Goal: Information Seeking & Learning: Compare options

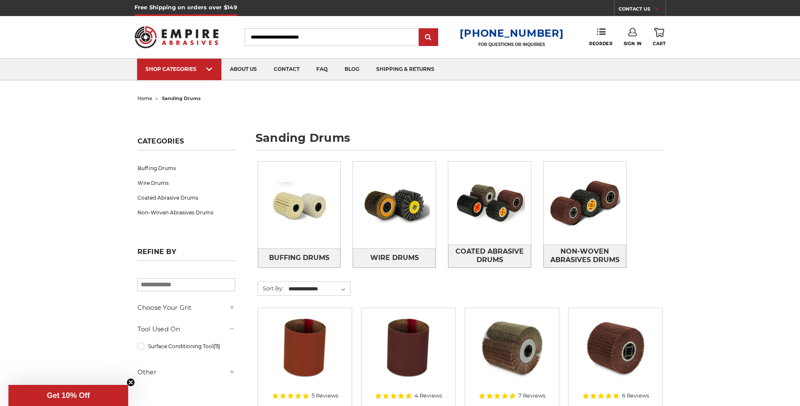
scroll to position [253, 0]
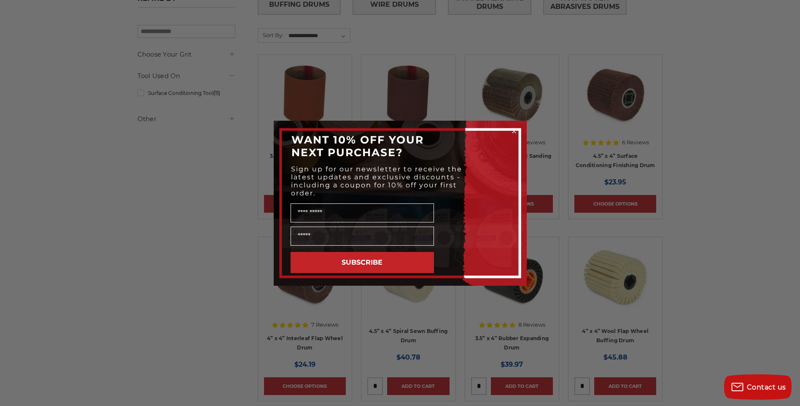
click at [514, 129] on circle "Close dialog" at bounding box center [514, 131] width 8 height 8
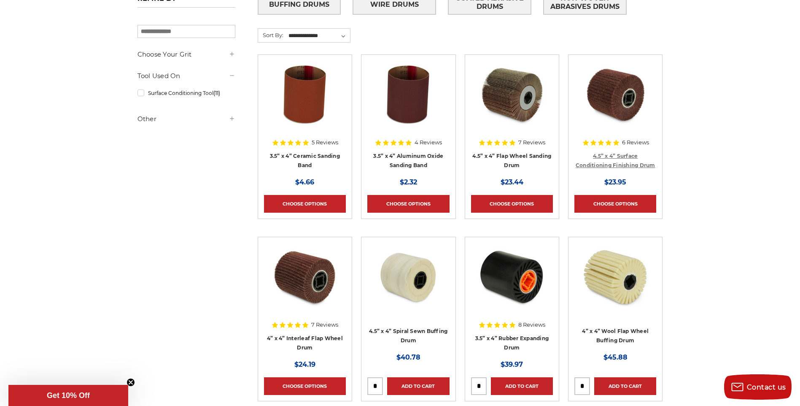
click at [620, 167] on link "4.5” x 4” Surface Conditioning Finishing Drum" at bounding box center [616, 161] width 80 height 16
click at [516, 154] on link "4.5” x 4” Flap Wheel Sanding Drum" at bounding box center [512, 161] width 79 height 16
